Goal: Information Seeking & Learning: Learn about a topic

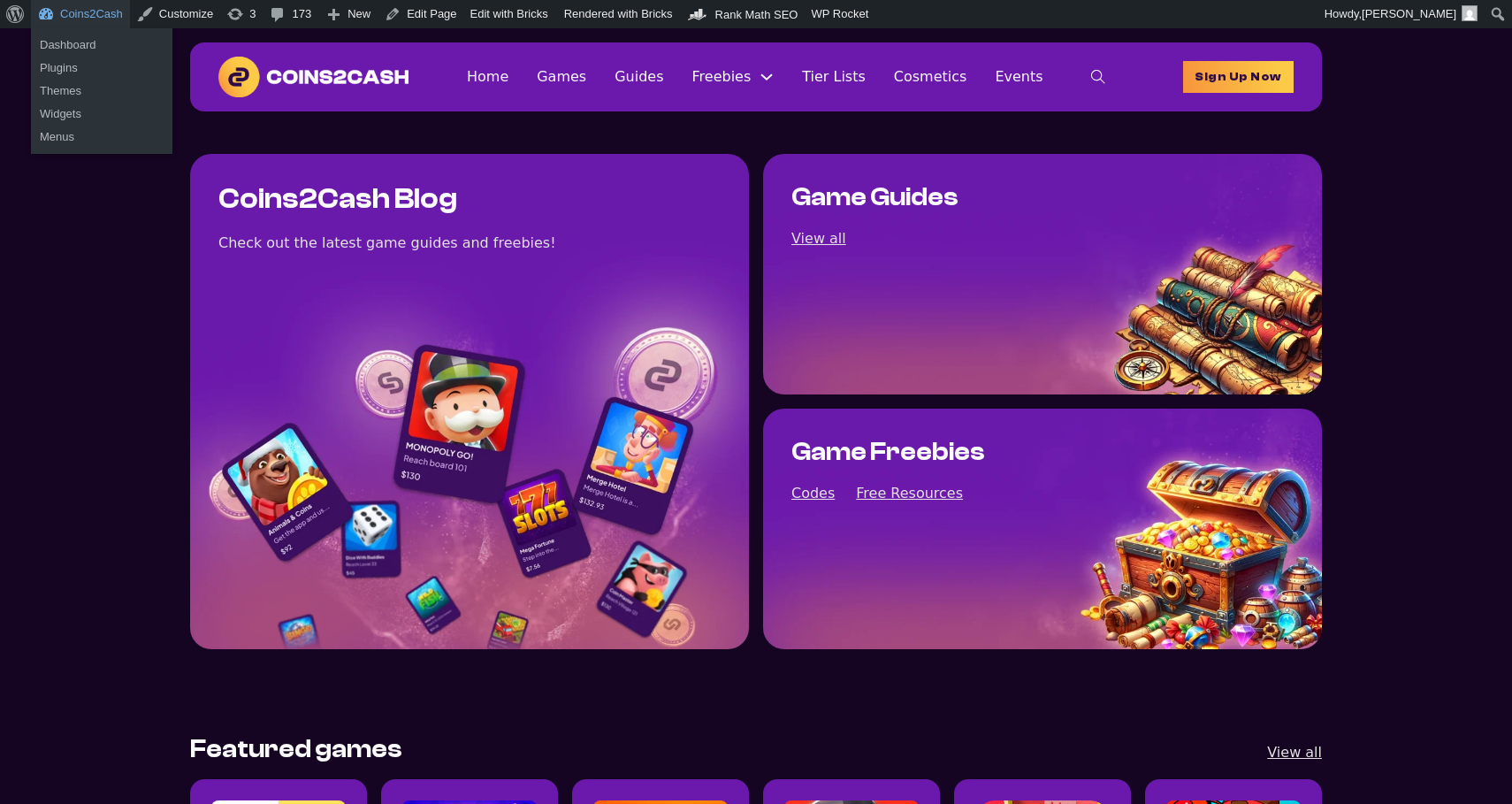
click at [90, 16] on link "Coins2Cash" at bounding box center [81, 14] width 99 height 28
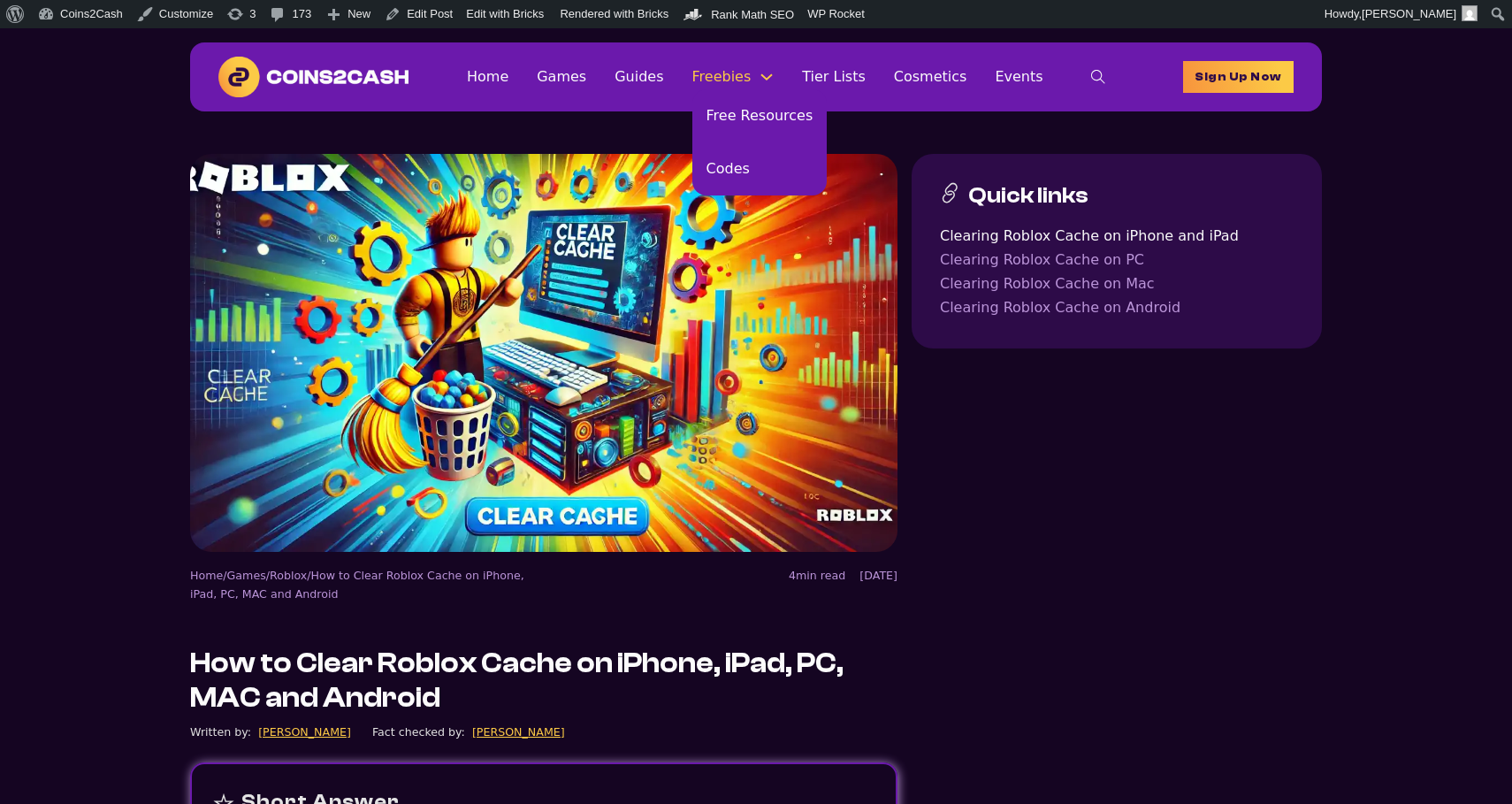
click at [737, 77] on link "Freebies" at bounding box center [722, 76] width 60 height 24
click at [745, 108] on link "Free Resources" at bounding box center [760, 116] width 135 height 53
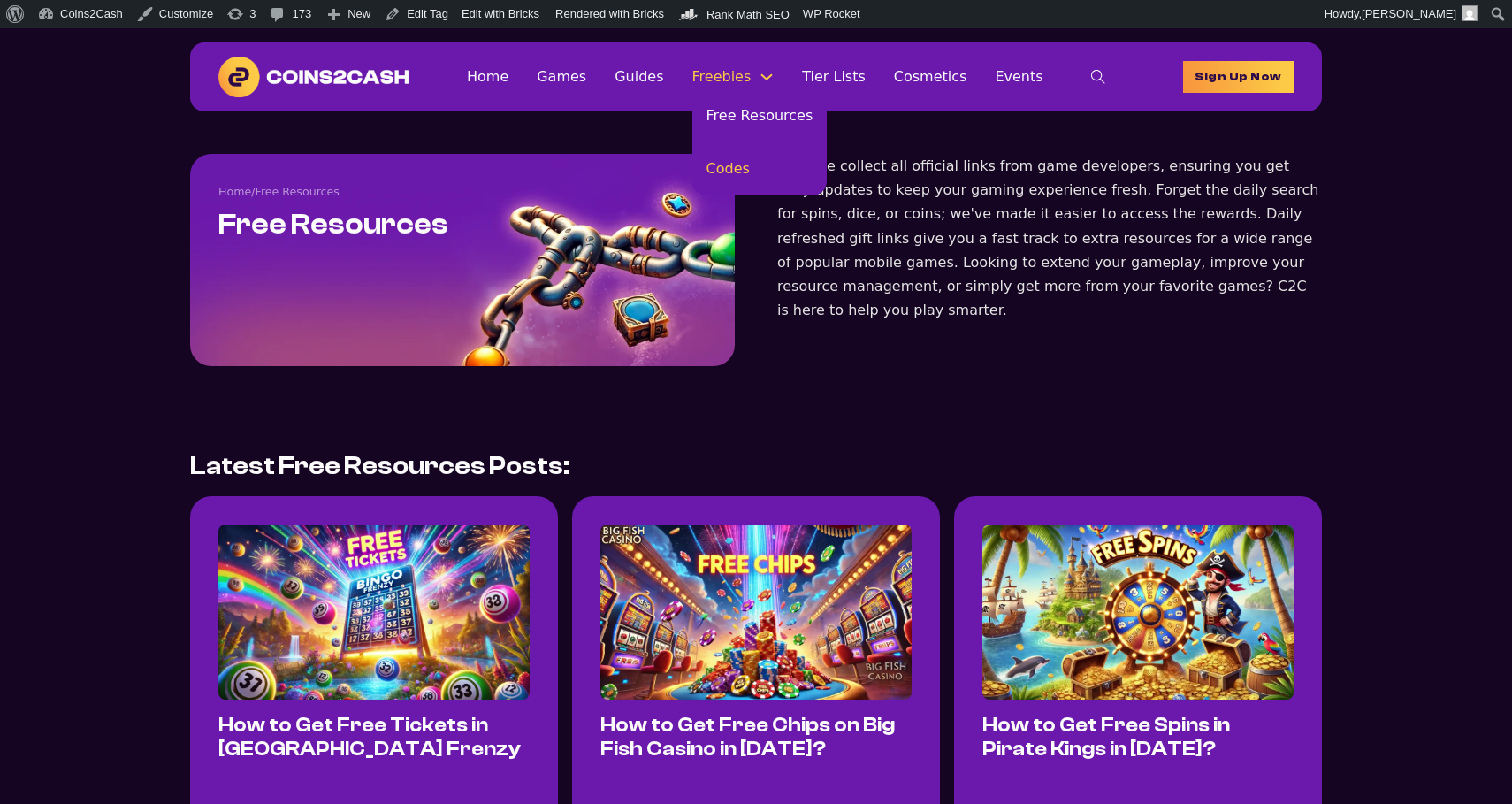
click at [754, 156] on link "Codes" at bounding box center [760, 169] width 135 height 53
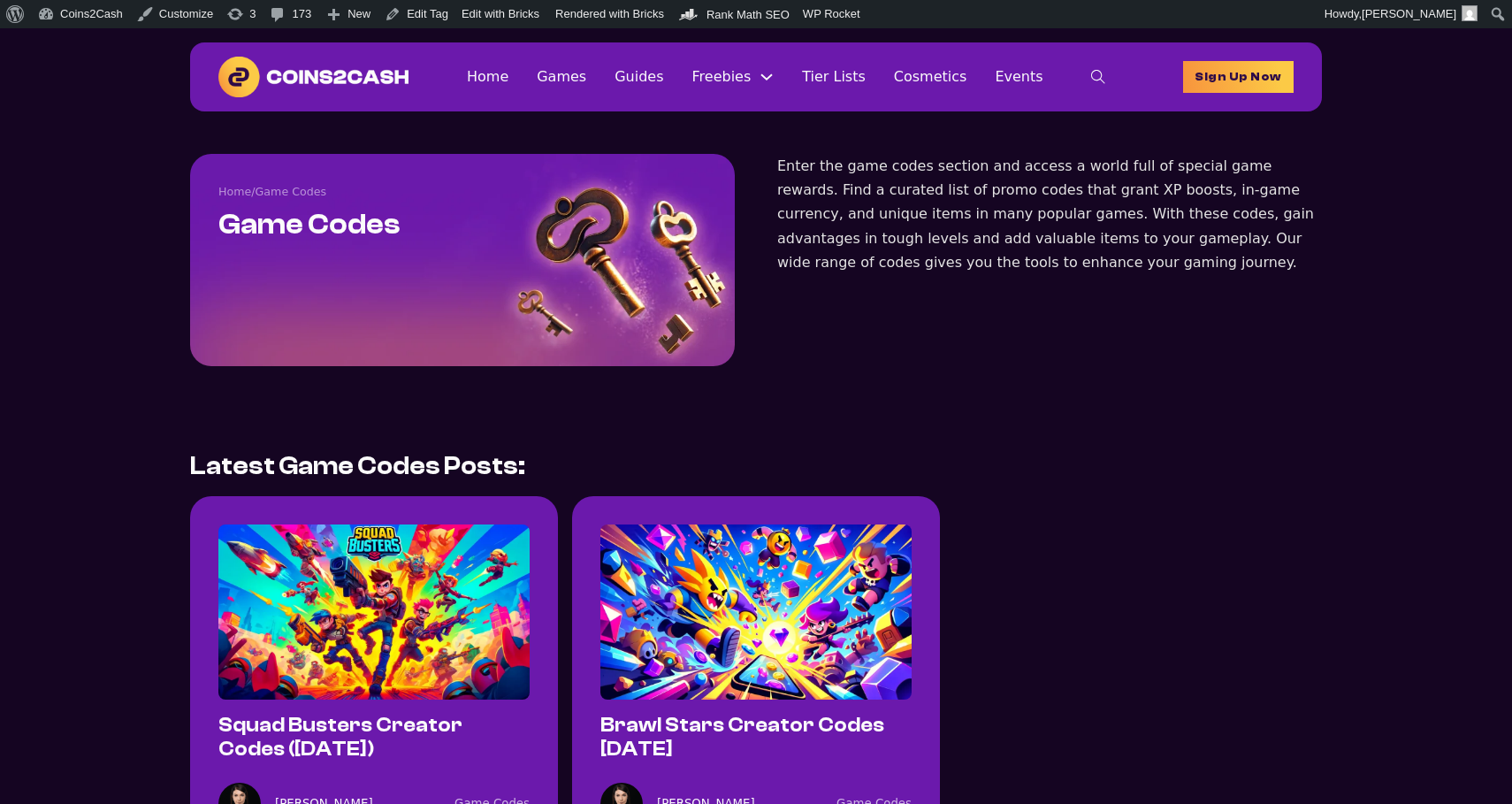
click at [663, 89] on div "Home Games Guides Freebies Free Resources Codes Tier Lists Cosmetics Events Hom…" at bounding box center [795, 77] width 774 height 36
click at [658, 77] on link "Guides" at bounding box center [638, 76] width 49 height 24
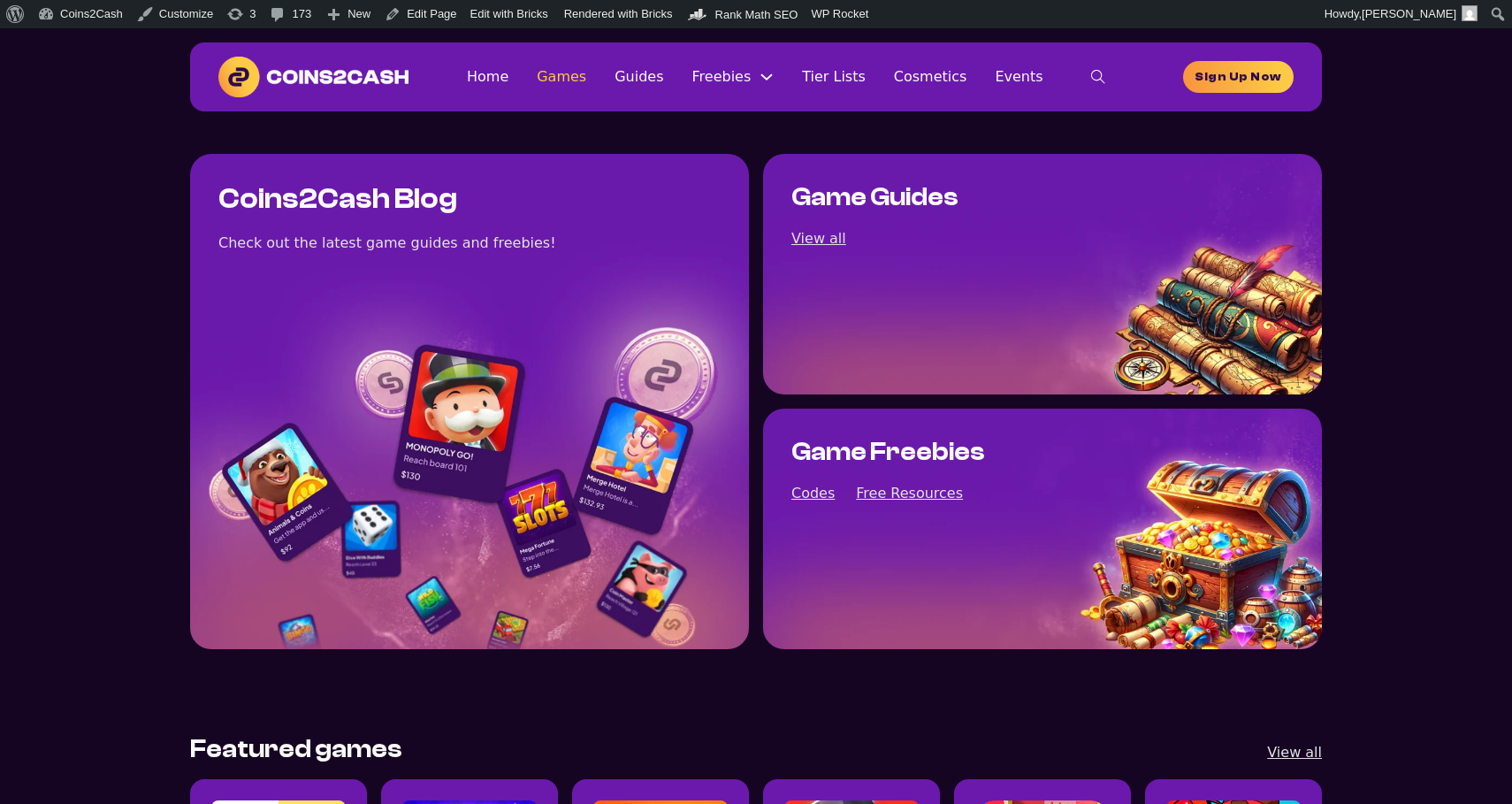
click at [577, 82] on link "Games" at bounding box center [561, 76] width 50 height 24
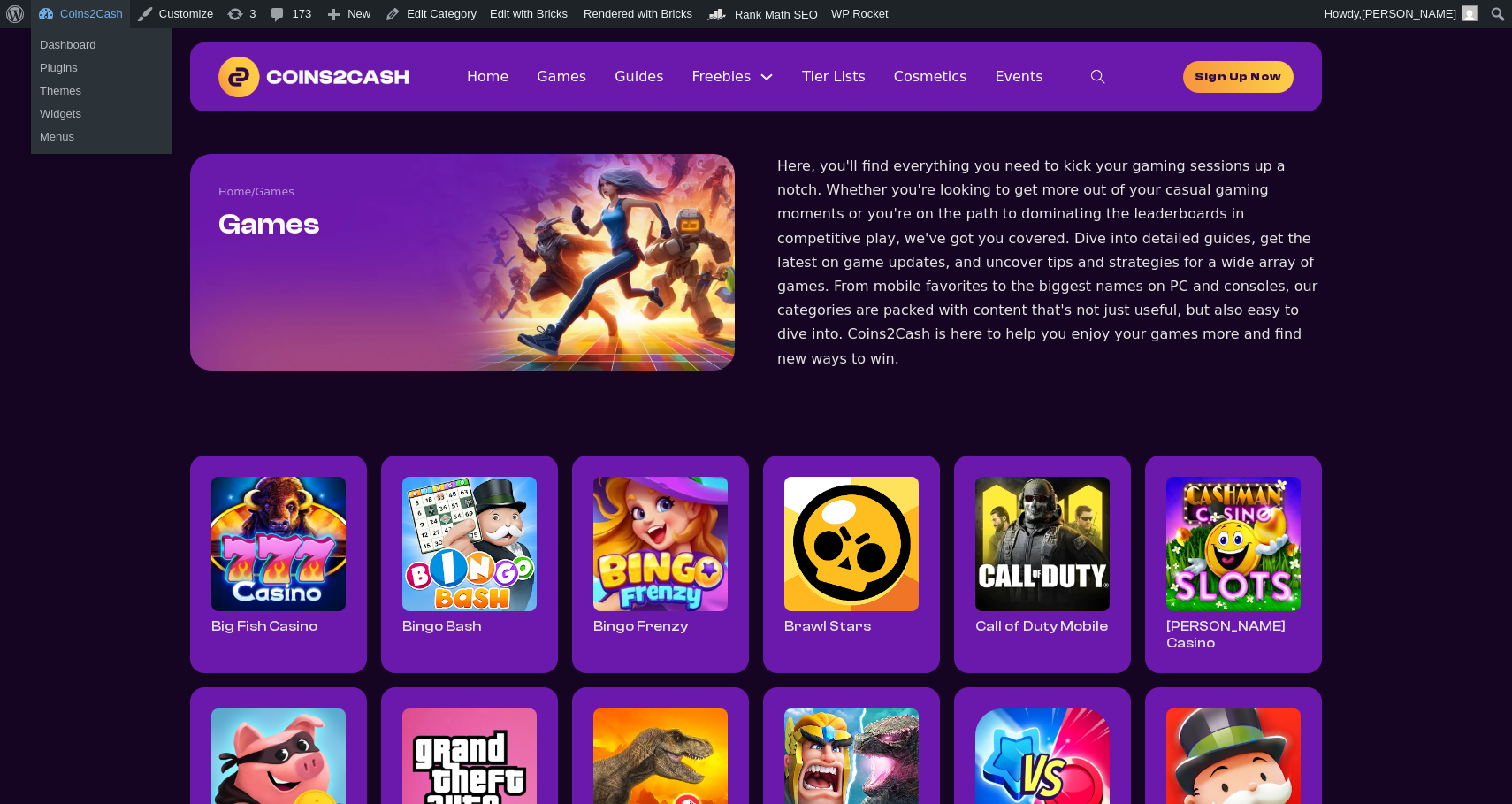
click at [94, 18] on link "Coins2Cash" at bounding box center [81, 14] width 99 height 28
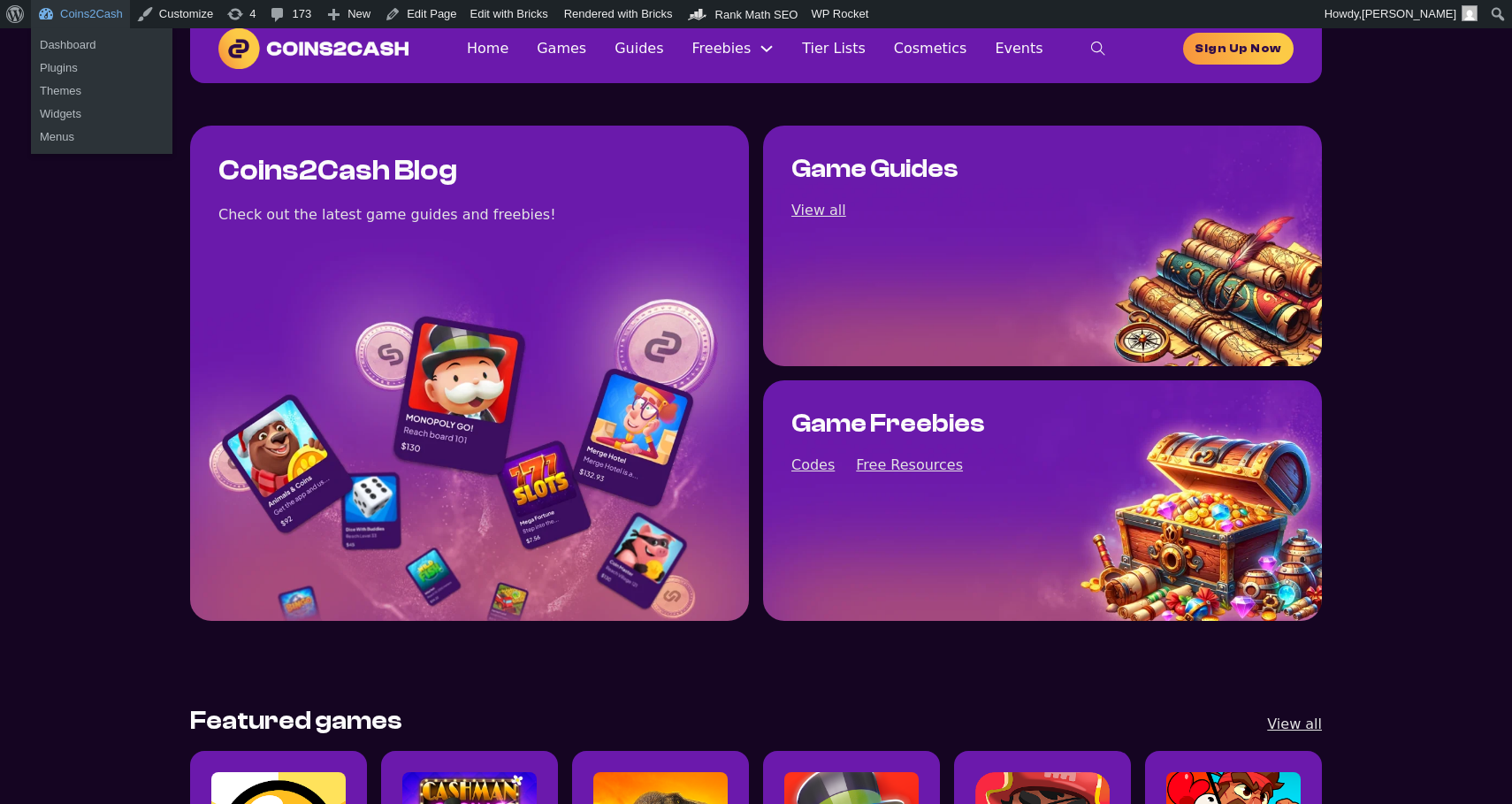
click at [83, 7] on link "Coins2Cash" at bounding box center [81, 14] width 99 height 28
